Goal: Complete application form

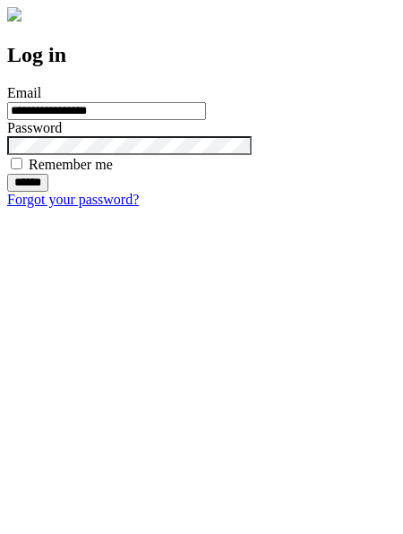
type input "**********"
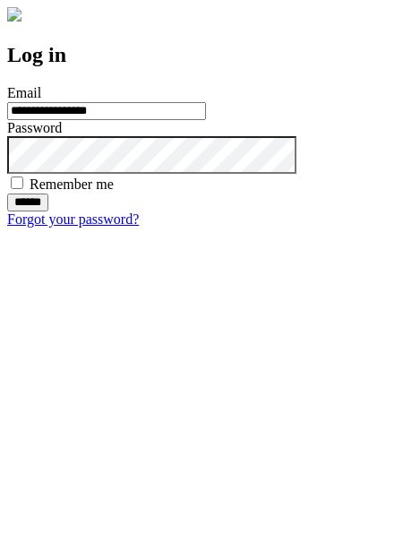
click at [48, 212] on input "******" at bounding box center [27, 203] width 41 height 18
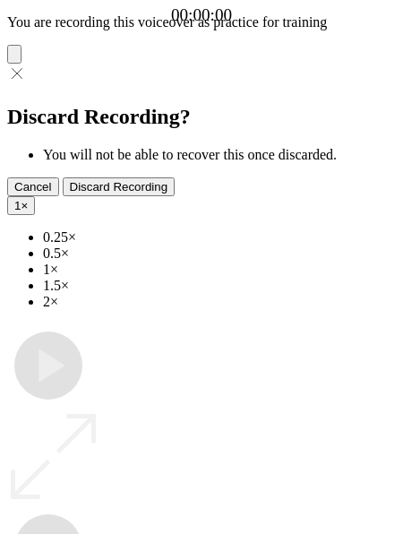
type input "**********"
